Goal: Answer question/provide support: Share knowledge or assist other users

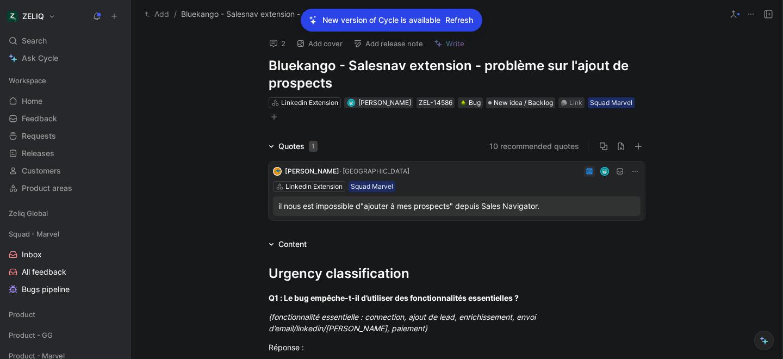
click at [279, 38] on button "2" at bounding box center [277, 43] width 26 height 15
click at [467, 23] on span "Refresh" at bounding box center [459, 20] width 28 height 13
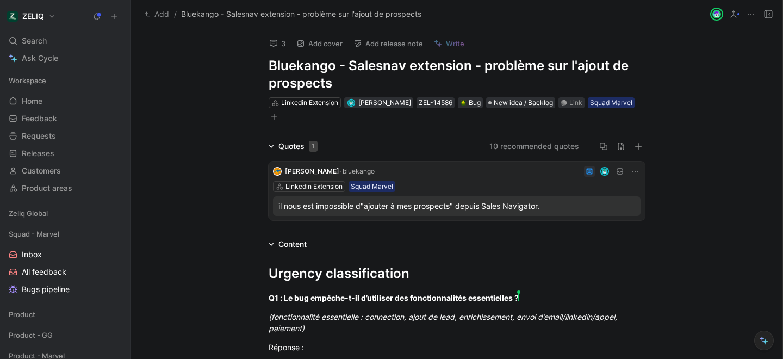
click at [277, 43] on icon at bounding box center [273, 43] width 9 height 9
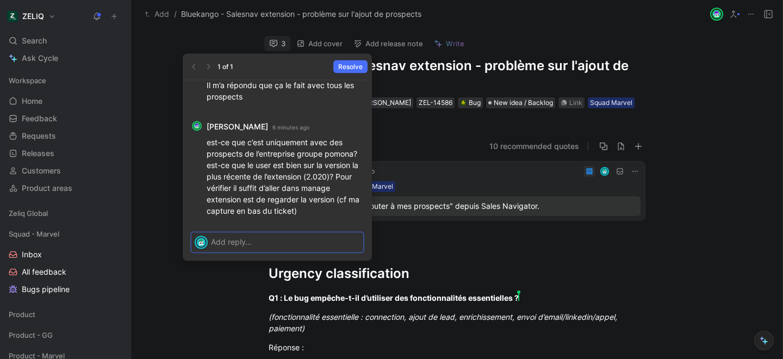
click at [240, 250] on div at bounding box center [287, 243] width 152 height 20
click at [240, 247] on div at bounding box center [287, 242] width 152 height 18
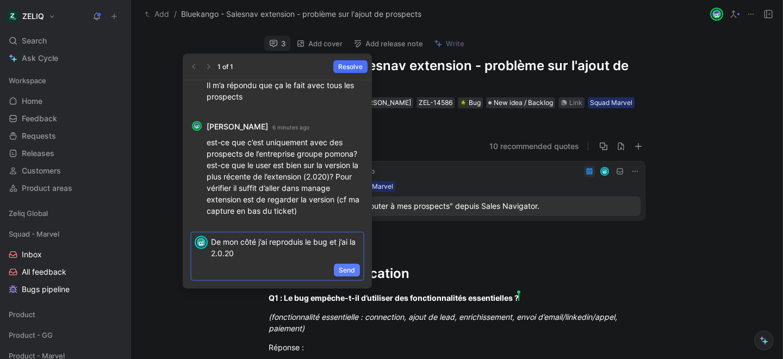
click at [337, 271] on button "Send" at bounding box center [347, 270] width 26 height 13
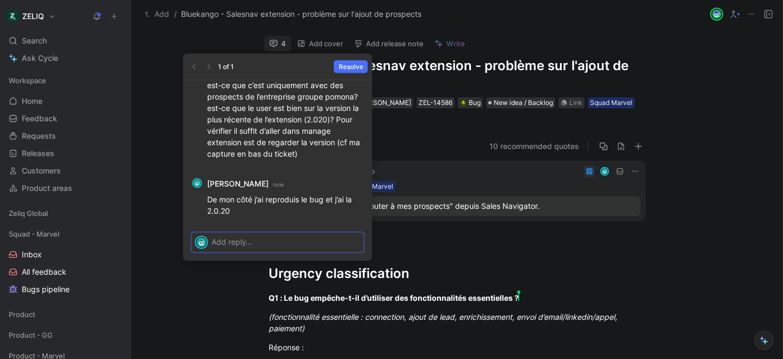
click at [241, 242] on p at bounding box center [285, 241] width 149 height 11
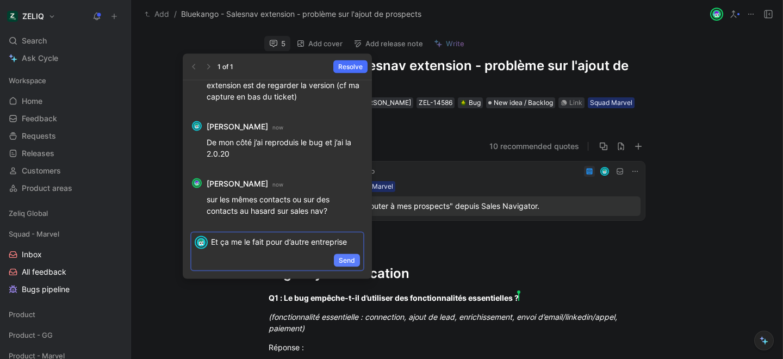
click at [338, 259] on button "Send" at bounding box center [347, 260] width 26 height 13
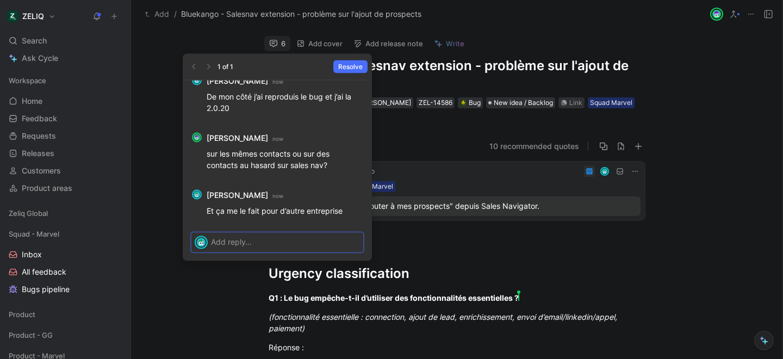
click at [273, 249] on div at bounding box center [287, 242] width 152 height 18
click at [301, 246] on p at bounding box center [285, 241] width 149 height 11
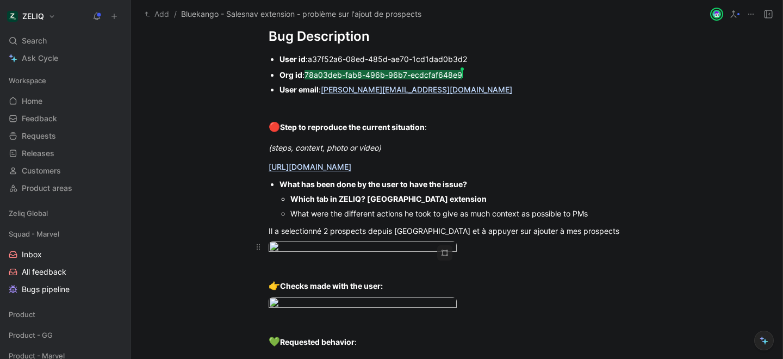
scroll to position [800, 0]
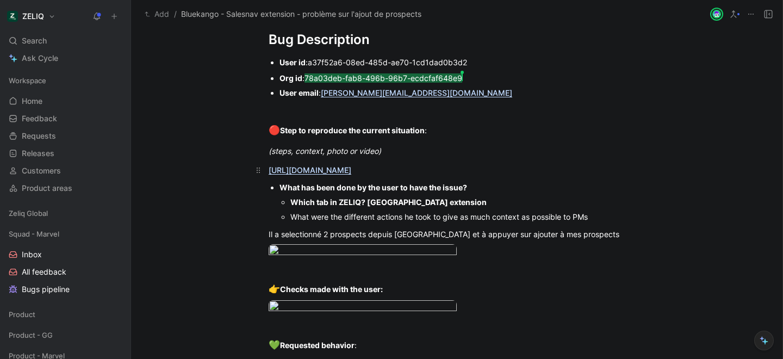
click at [351, 171] on link "[URL][DOMAIN_NAME]" at bounding box center [309, 169] width 83 height 9
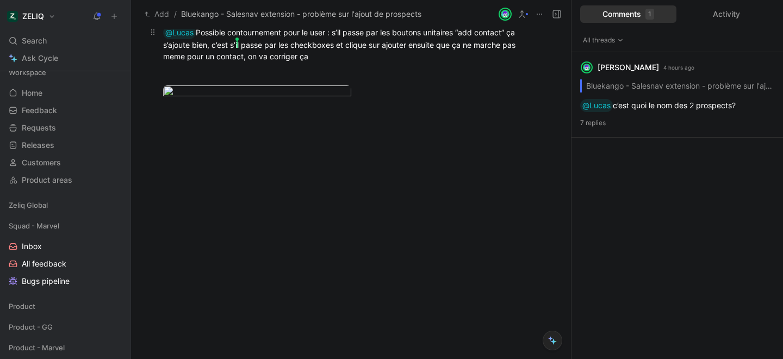
scroll to position [1296, 0]
click at [326, 62] on div "@Lucas Possible contournement pour le user : s’il passe par les boutons unitair…" at bounding box center [351, 44] width 376 height 36
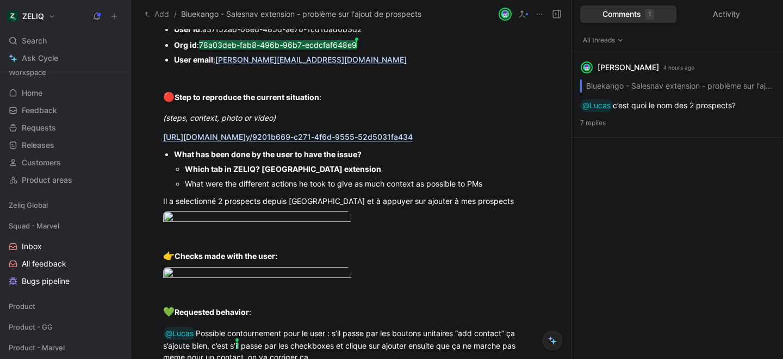
scroll to position [833, 0]
